Goal: Task Accomplishment & Management: Manage account settings

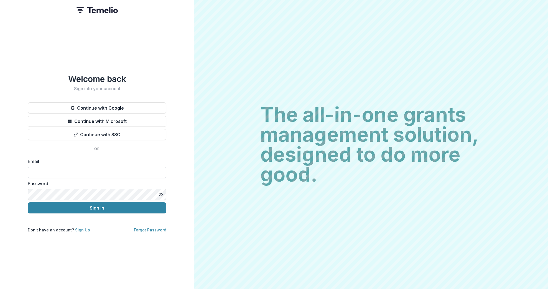
click at [70, 172] on input at bounding box center [97, 172] width 139 height 11
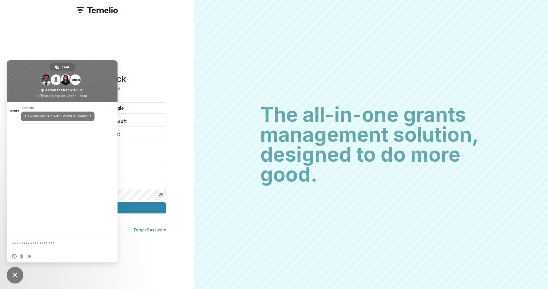
click at [180, 128] on div "Welcome back Sign into your account Continue with Google Continue with Microsof…" at bounding box center [97, 144] width 194 height 289
click at [134, 168] on input at bounding box center [97, 172] width 139 height 11
type input "**********"
click at [146, 206] on button "Sign In" at bounding box center [97, 208] width 139 height 11
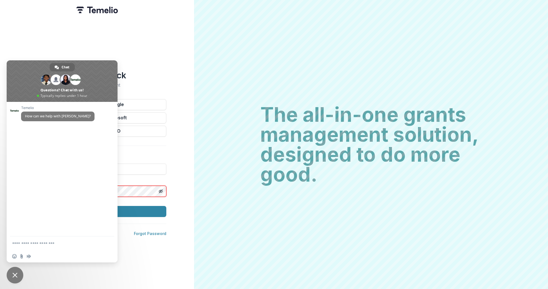
click at [17, 278] on span "Close chat" at bounding box center [15, 275] width 17 height 17
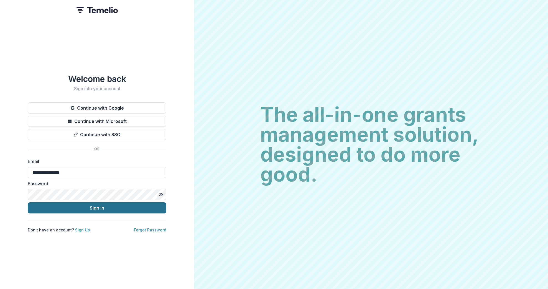
click at [28, 203] on button "Sign In" at bounding box center [97, 208] width 139 height 11
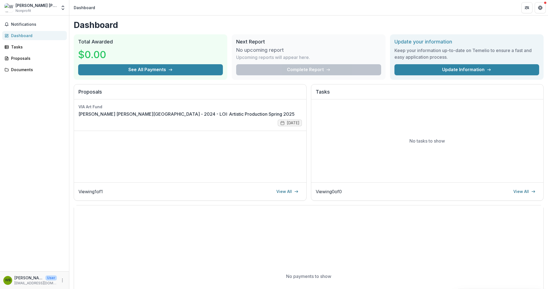
click at [44, 8] on div "William Marsh Rice University" at bounding box center [36, 5] width 41 height 6
click at [61, 6] on icon "Open entity switcher" at bounding box center [63, 8] width 6 height 6
click at [42, 4] on div "William Marsh Rice University" at bounding box center [36, 5] width 41 height 6
click at [30, 8] on div "William Marsh Rice University Nonprofit" at bounding box center [36, 7] width 41 height 11
click at [542, 9] on icon "Get Help" at bounding box center [540, 8] width 4 height 4
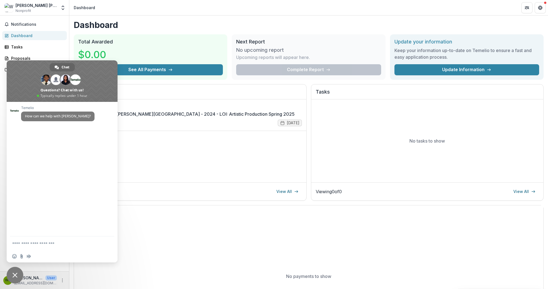
click at [19, 275] on span "Close chat" at bounding box center [15, 275] width 17 height 17
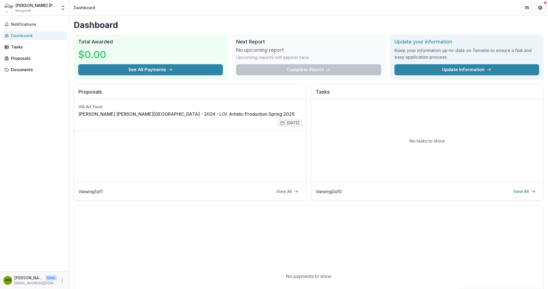
click at [21, 280] on p "Whitney Baskin" at bounding box center [28, 278] width 29 height 6
click at [64, 281] on icon "More" at bounding box center [62, 281] width 4 height 4
click at [81, 279] on button "Logout" at bounding box center [98, 278] width 59 height 9
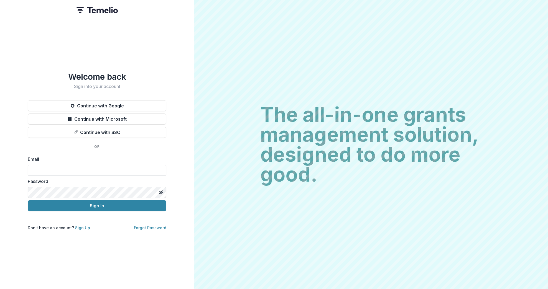
click at [84, 166] on input at bounding box center [97, 170] width 139 height 11
type input "**********"
click at [28, 200] on button "Sign In" at bounding box center [97, 205] width 139 height 11
